Goal: Communication & Community: Answer question/provide support

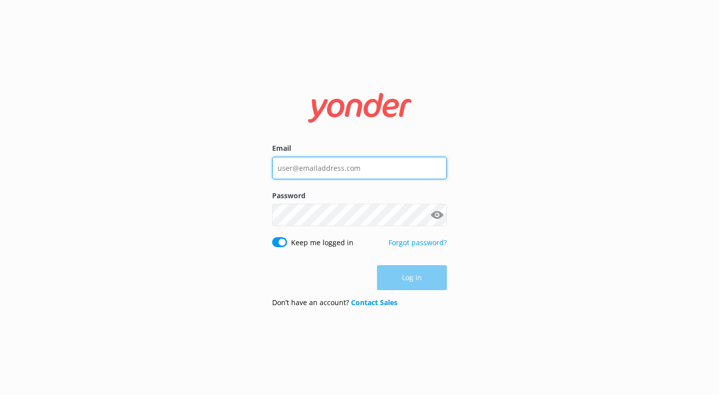
type input "[EMAIL_ADDRESS][DOMAIN_NAME]"
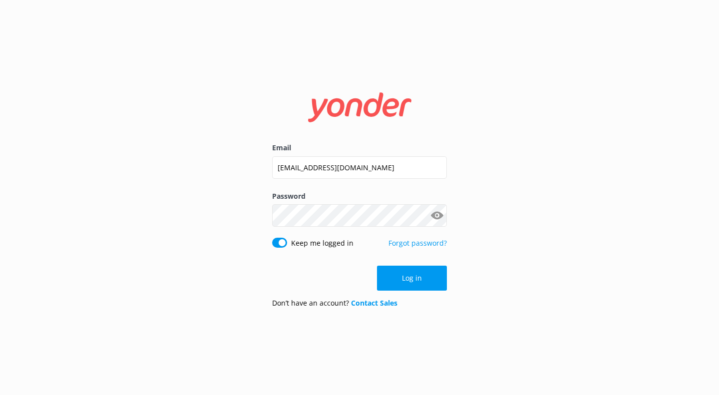
click at [440, 291] on button "Log in" at bounding box center [412, 278] width 70 height 25
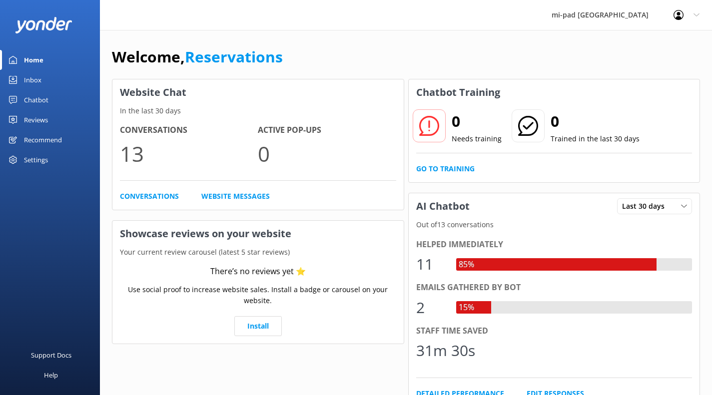
click at [62, 83] on link "Inbox" at bounding box center [50, 80] width 100 height 20
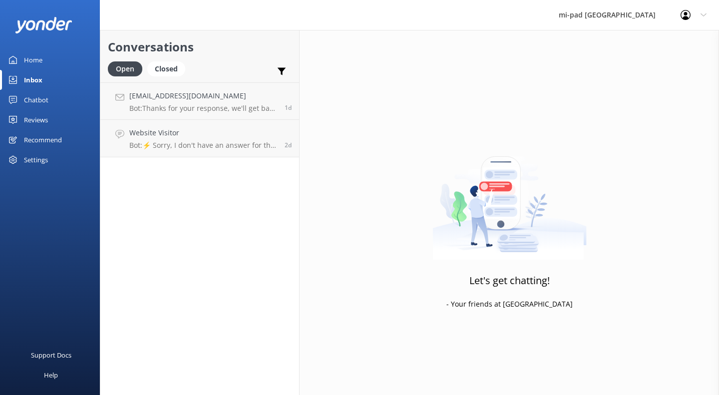
click at [225, 140] on div "Website Visitor Bot: ⚡ Sorry, I don't have an answer for that in my knowledge b…" at bounding box center [203, 138] width 148 height 22
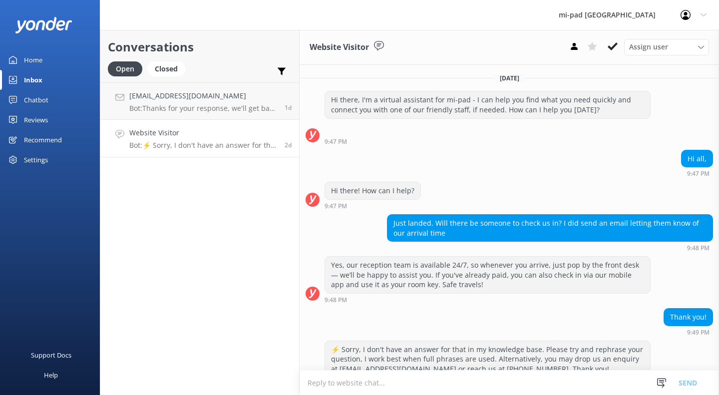
drag, startPoint x: 613, startPoint y: 53, endPoint x: 603, endPoint y: 58, distance: 10.7
click at [612, 53] on button at bounding box center [613, 46] width 18 height 15
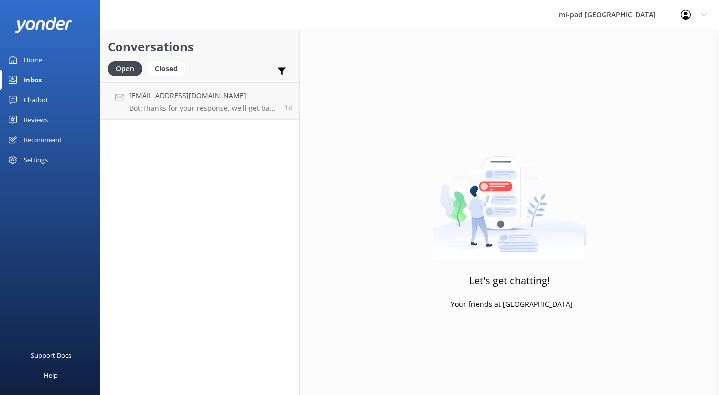
click at [244, 99] on h4 "[EMAIL_ADDRESS][DOMAIN_NAME]" at bounding box center [203, 95] width 148 height 11
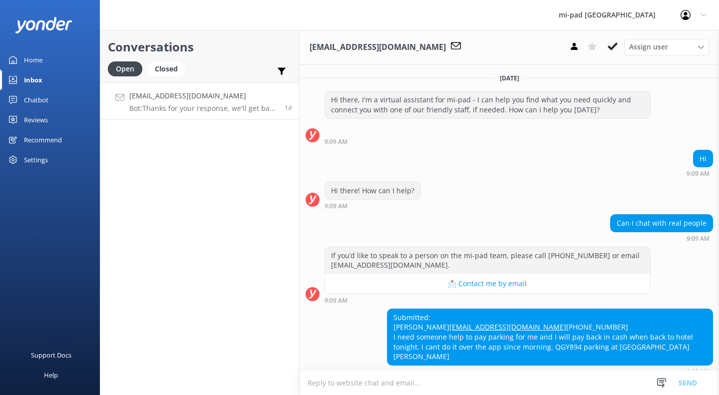
click at [607, 48] on button at bounding box center [613, 46] width 18 height 15
